Goal: Find specific page/section: Find specific page/section

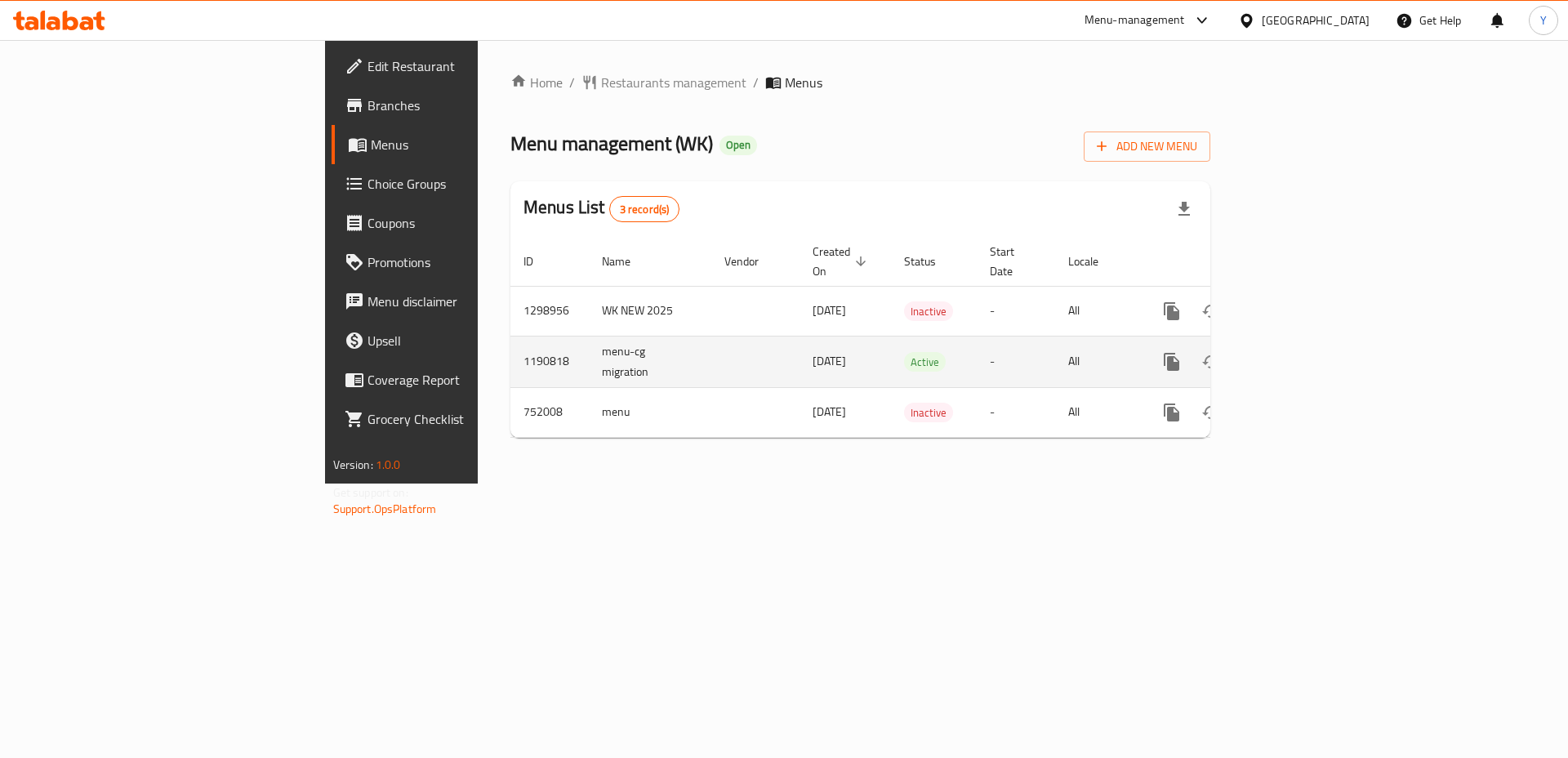
drag, startPoint x: 603, startPoint y: 345, endPoint x: 648, endPoint y: 345, distance: 45.0
click at [812, 351] on span "[DATE]" at bounding box center [828, 361] width 34 height 22
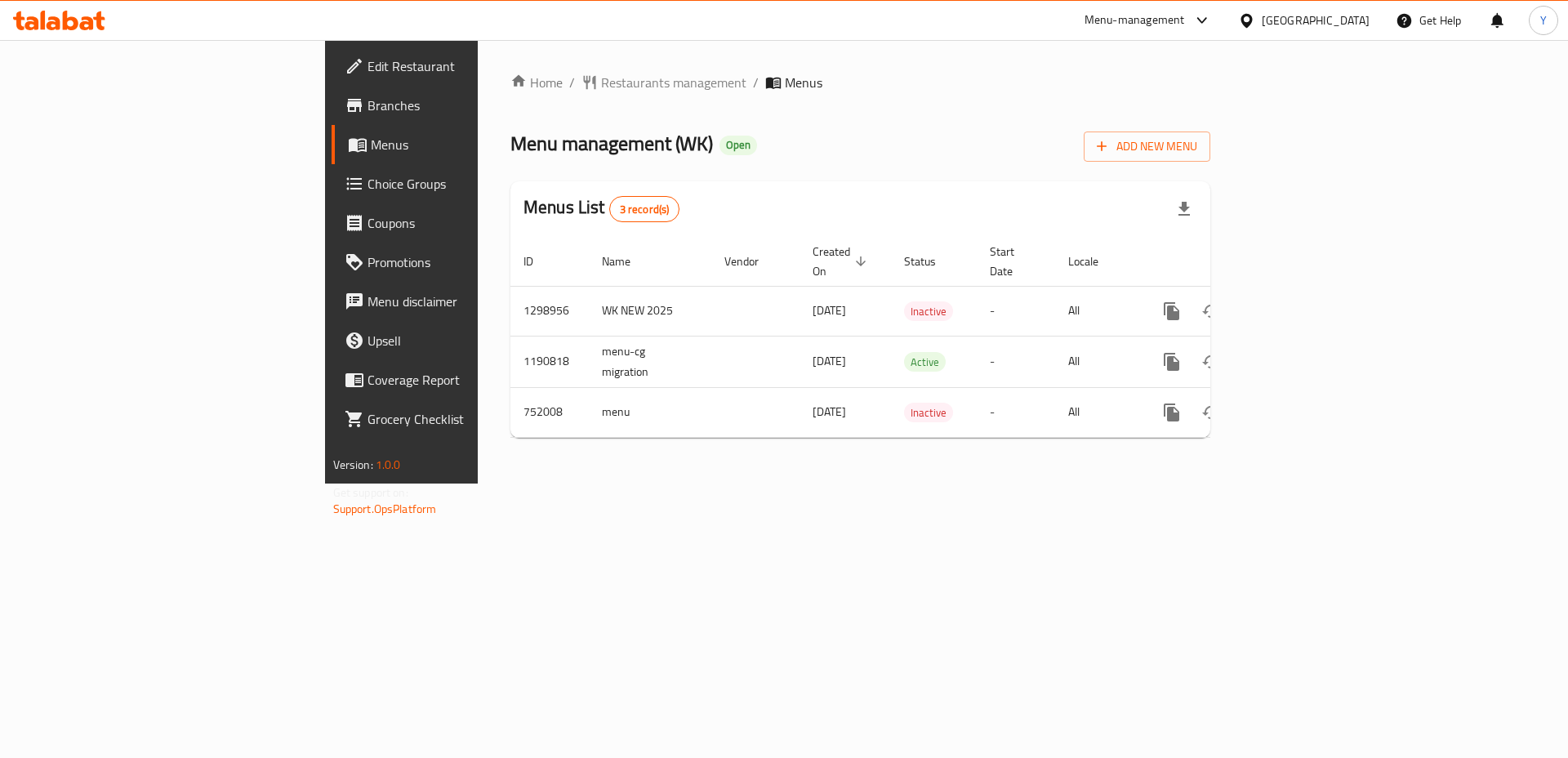
click at [368, 115] on span "Branches" at bounding box center [471, 105] width 207 height 20
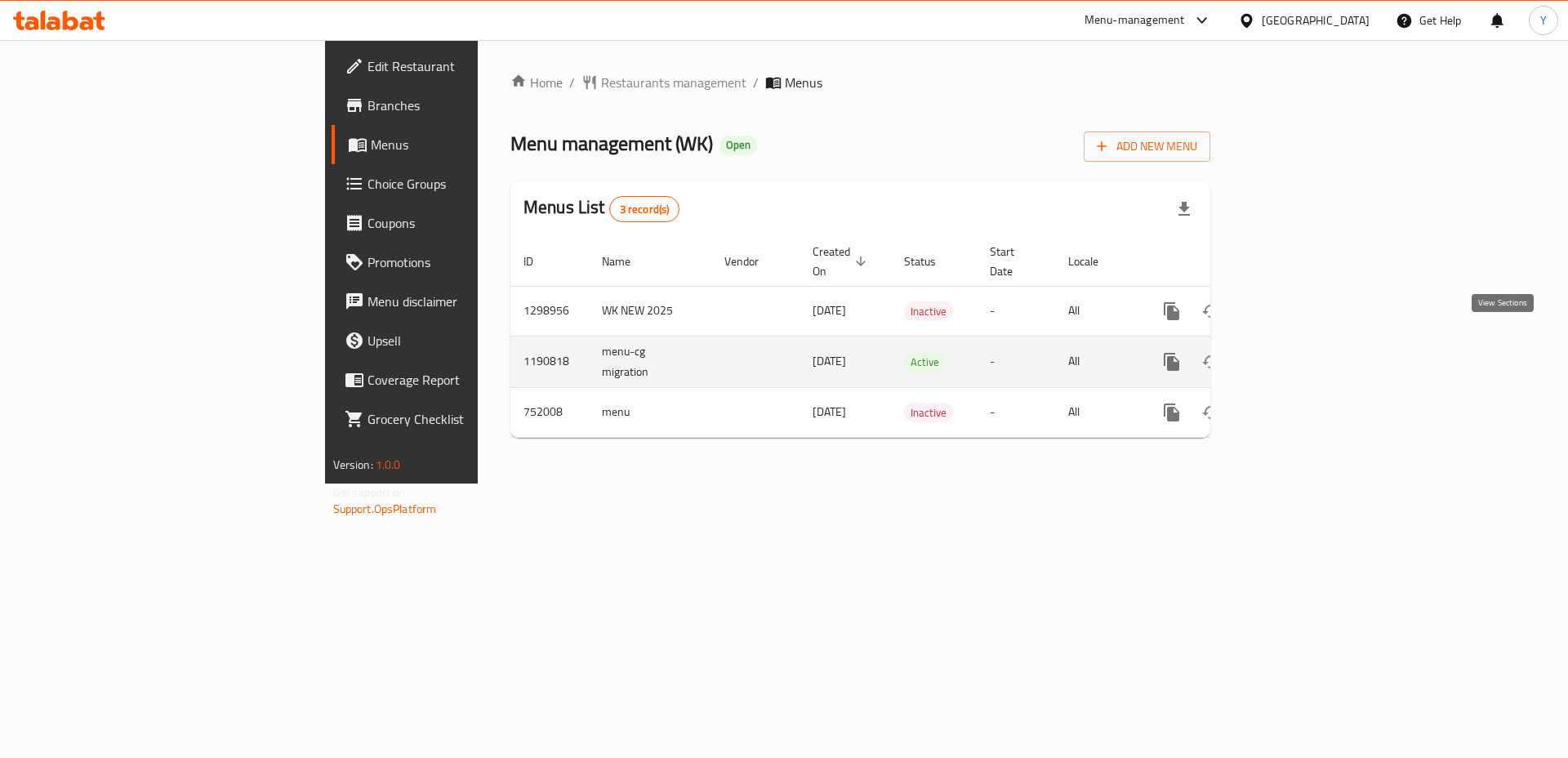
click at [1299, 352] on icon "enhanced table" at bounding box center [1289, 362] width 20 height 20
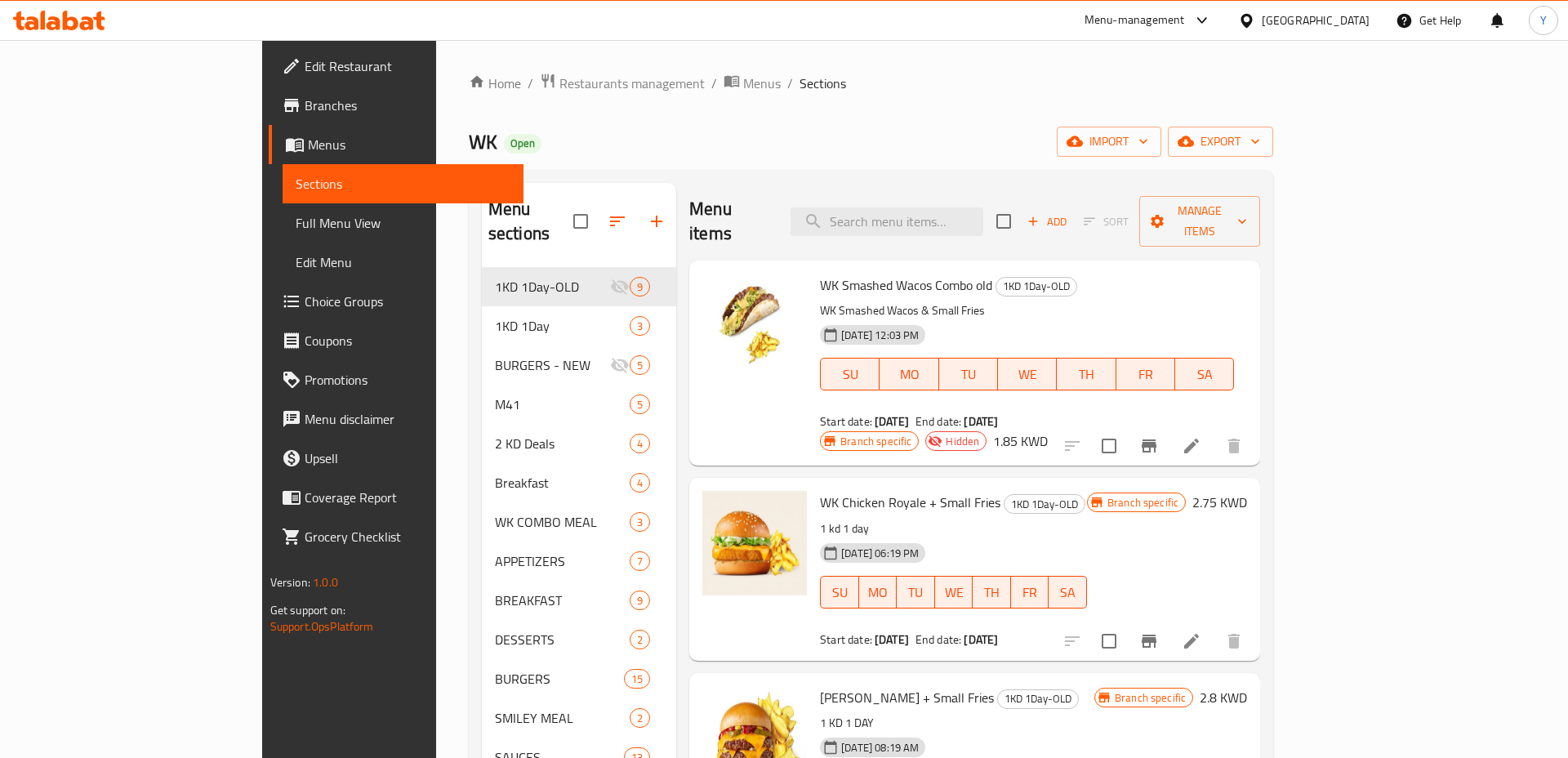
click at [1185, 22] on div "Menu-management" at bounding box center [1134, 20] width 101 height 20
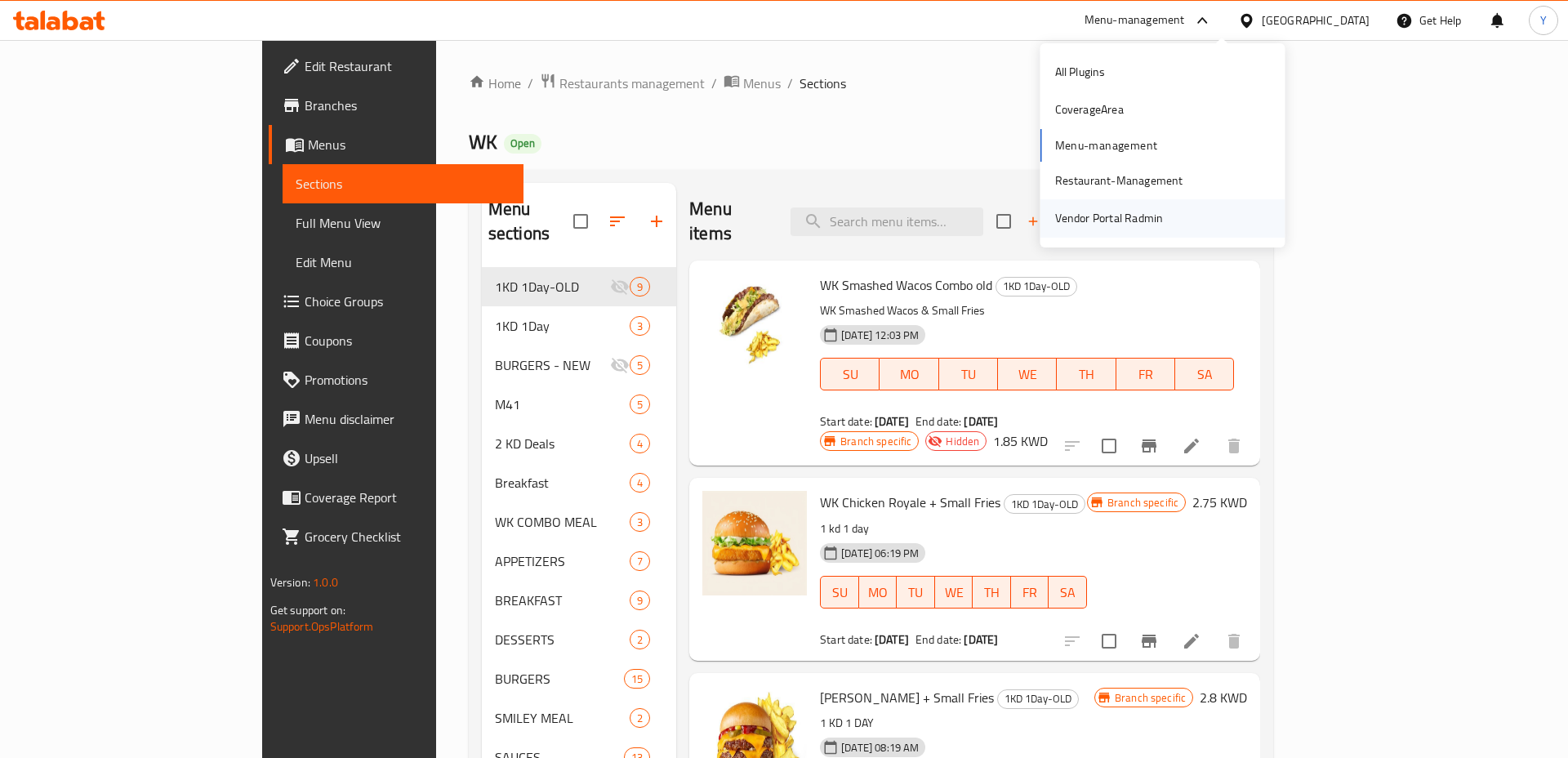
click at [1111, 210] on div "Vendor Portal Radmin" at bounding box center [1109, 218] width 108 height 18
